Goal: Communication & Community: Answer question/provide support

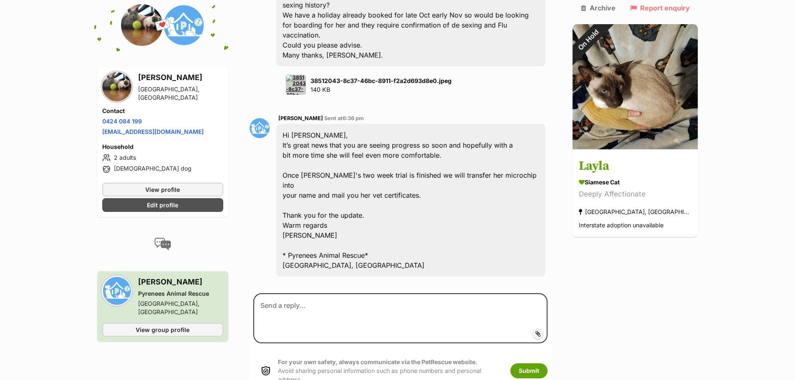
scroll to position [1029, 0]
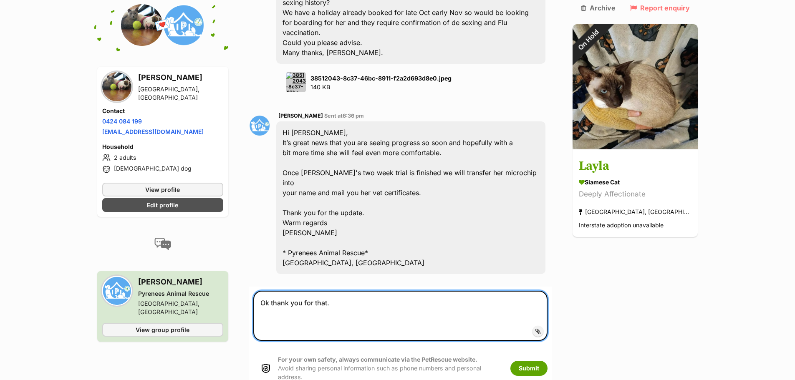
scroll to position [1154, 0]
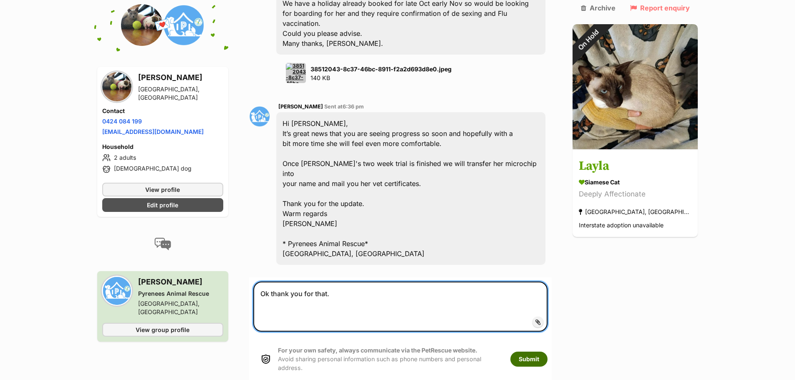
type textarea "Ok thank you for that."
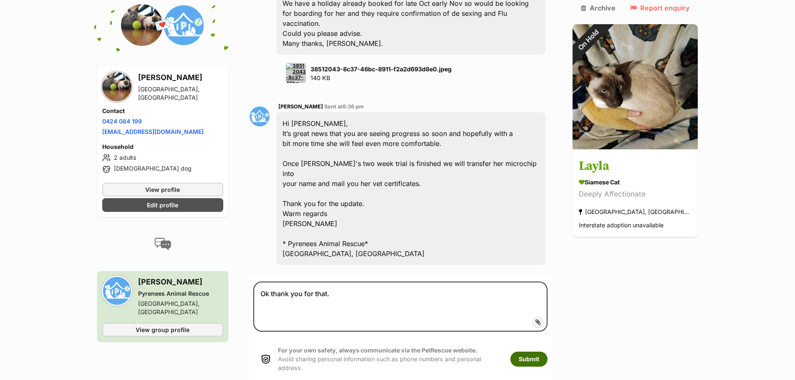
click at [547, 352] on button "Submit" at bounding box center [528, 359] width 37 height 15
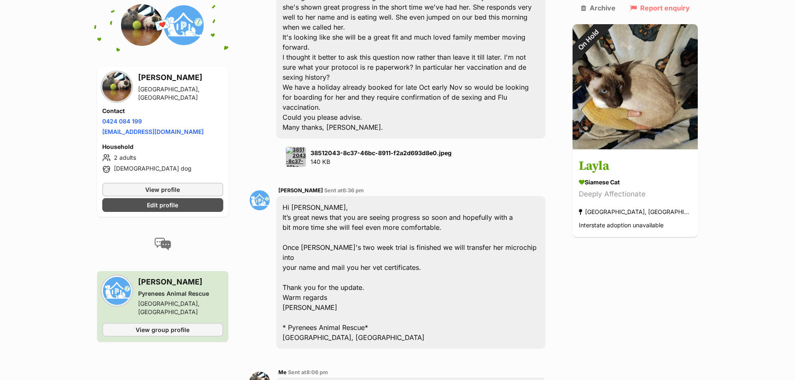
scroll to position [1238, 0]
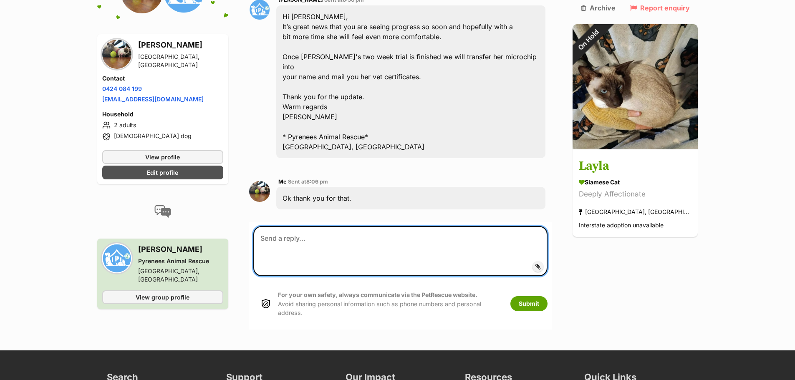
scroll to position [1085, 0]
